Goal: Check status: Check status

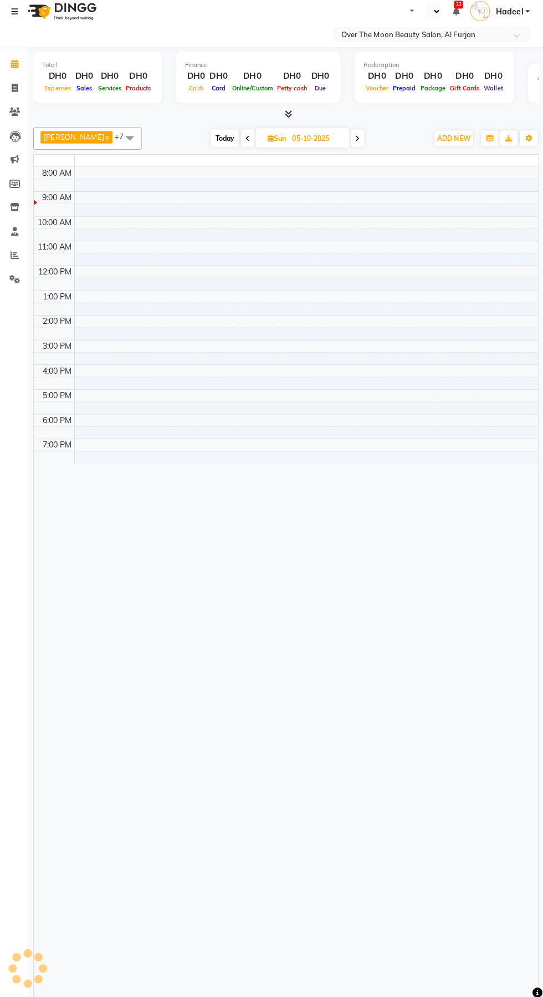
select select "en"
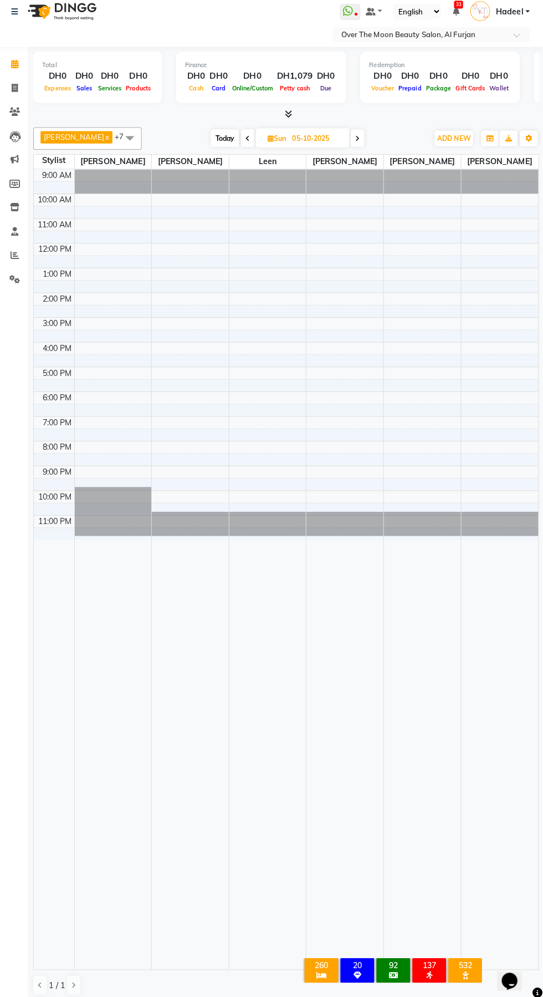
click at [214, 146] on span "Today" at bounding box center [228, 144] width 28 height 17
type input "01-10-2025"
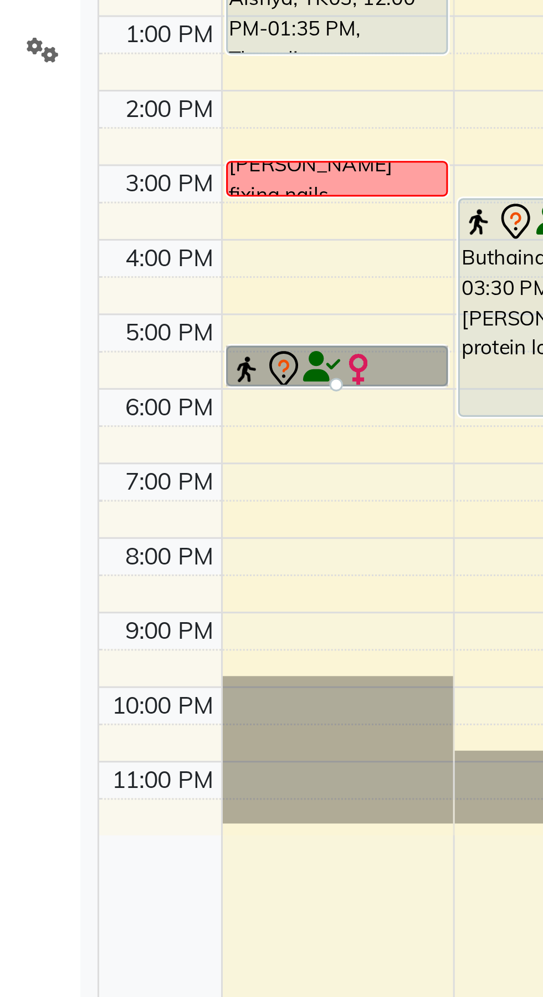
click at [116, 391] on div at bounding box center [117, 393] width 4 height 4
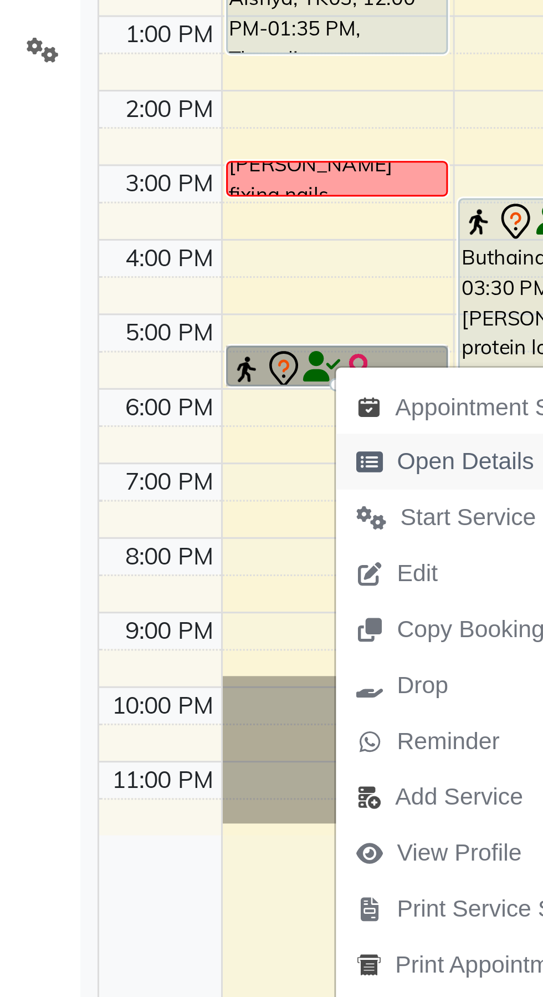
click at [158, 425] on span "Open Details" at bounding box center [153, 419] width 72 height 18
select select "7"
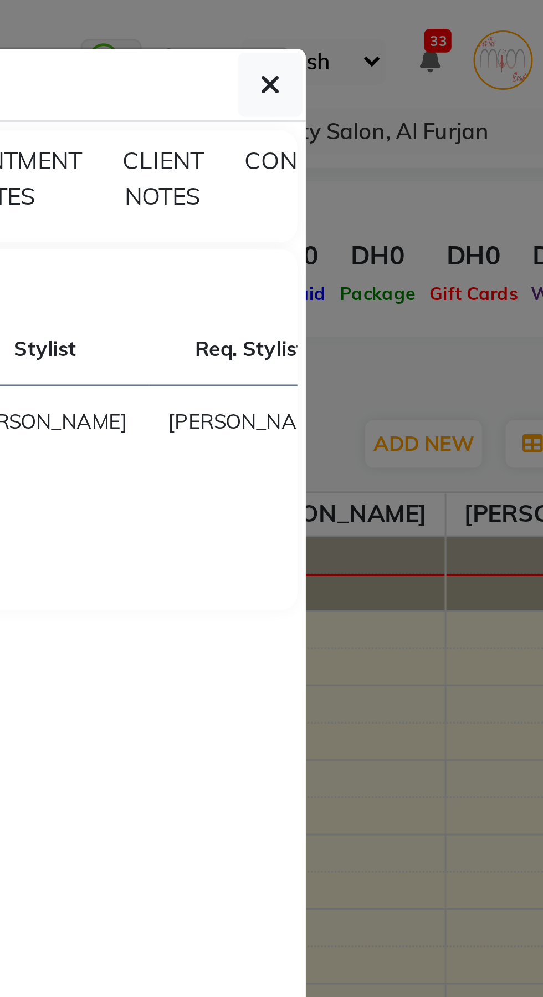
click at [450, 277] on ngb-modal-window "Client Detail amal arabic 507874079 Wallet DH0 Deposit Amount DH0 Select IN SER…" at bounding box center [271, 498] width 543 height 997
